Goal: Obtain resource: Obtain resource

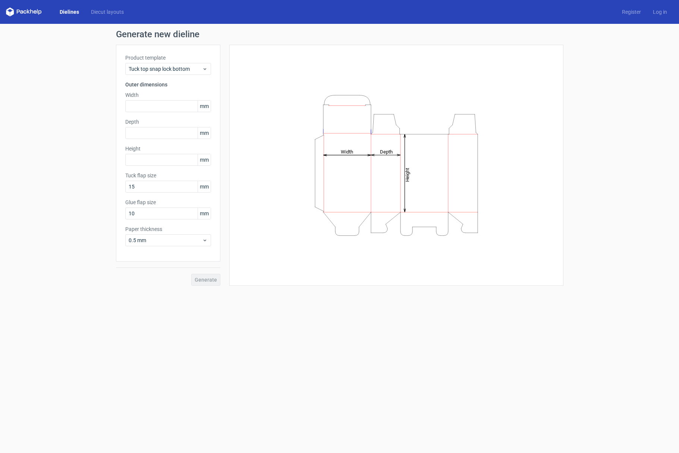
click at [69, 12] on link "Dielines" at bounding box center [69, 11] width 31 height 7
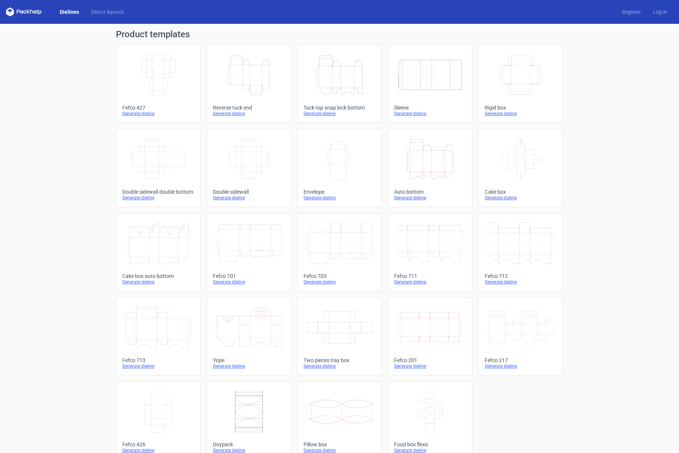
click at [167, 79] on icon "Width Depth Height" at bounding box center [158, 75] width 66 height 42
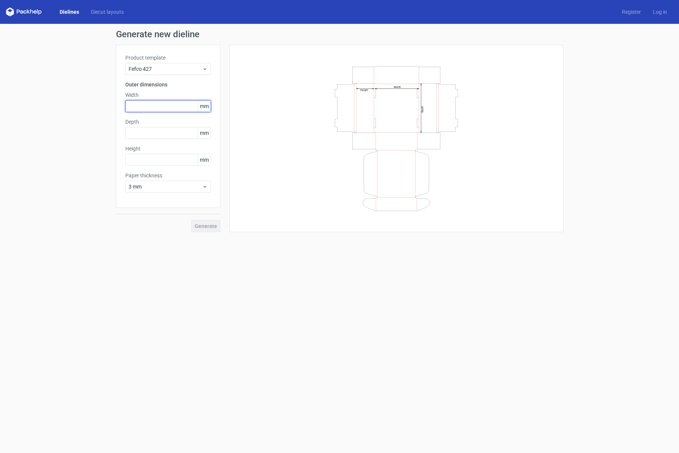
click at [165, 108] on input "text" at bounding box center [168, 106] width 86 height 12
type input "250"
type input "80"
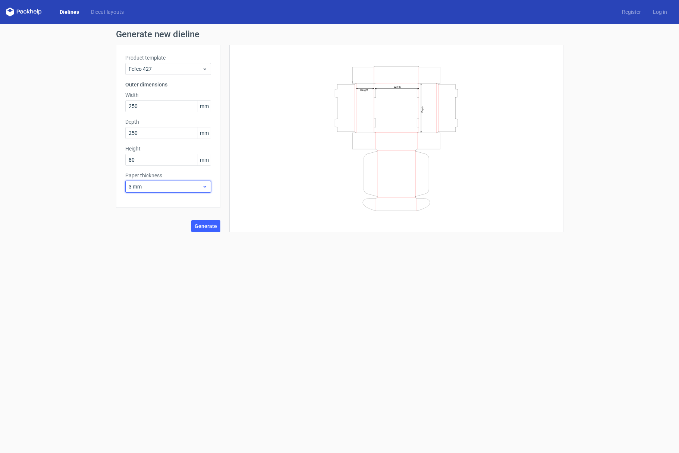
click at [157, 191] on div "3 mm" at bounding box center [168, 187] width 86 height 12
click at [151, 238] on div "1.5 mm" at bounding box center [168, 239] width 80 height 12
click at [214, 228] on span "Generate" at bounding box center [206, 226] width 22 height 5
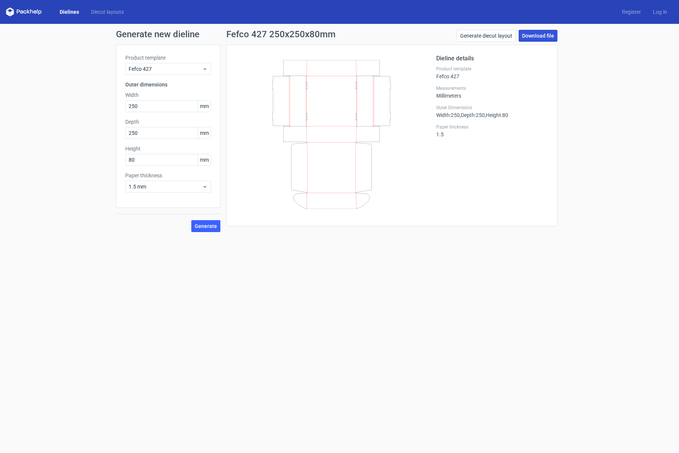
click at [537, 39] on link "Download file" at bounding box center [537, 36] width 39 height 12
click at [612, 228] on div "Generate new dieline Product template Fefco 427 Outer dimensions Width 250 mm D…" at bounding box center [339, 131] width 679 height 214
